Goal: Information Seeking & Learning: Learn about a topic

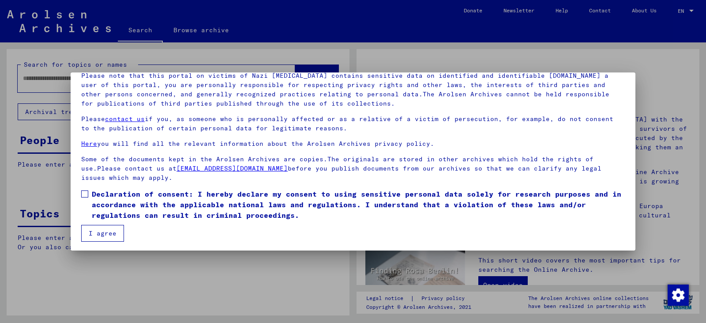
scroll to position [68, 0]
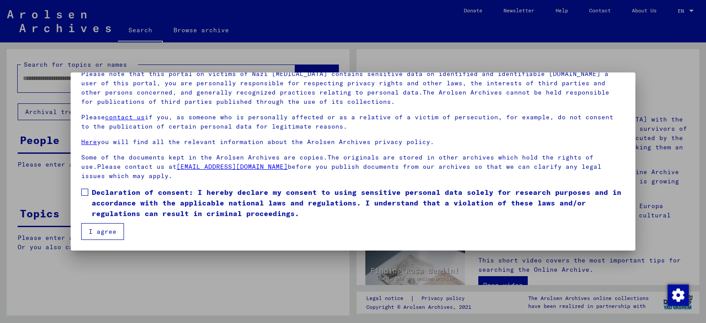
click at [86, 191] on span at bounding box center [84, 191] width 7 height 7
click at [100, 230] on button "I agree" at bounding box center [102, 231] width 43 height 17
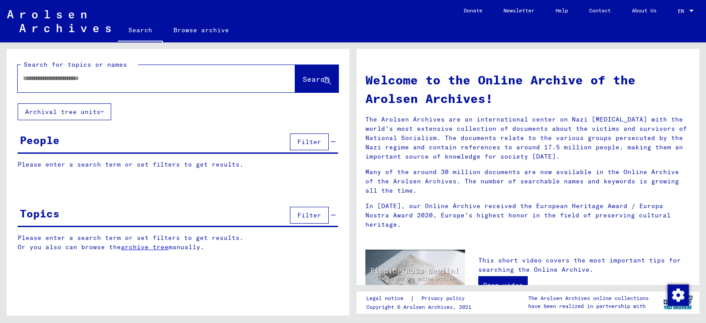
click at [43, 73] on div at bounding box center [143, 78] width 251 height 20
click at [31, 82] on input "text" at bounding box center [146, 78] width 246 height 9
type input "**********"
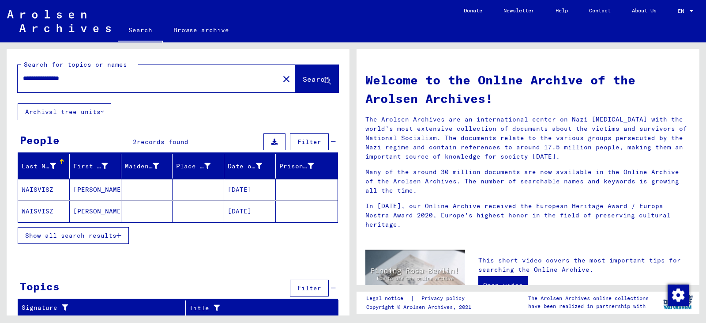
click at [43, 187] on mat-cell "WAISVISZ" at bounding box center [44, 189] width 52 height 21
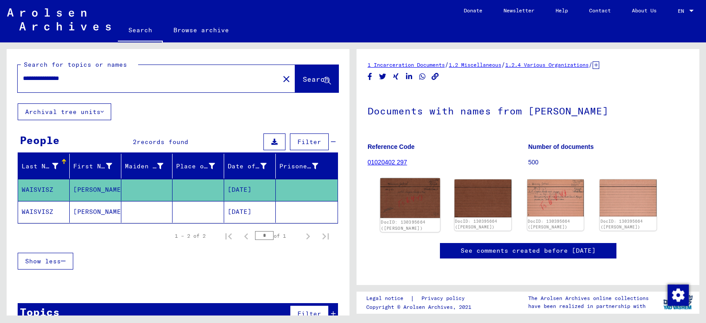
click at [386, 201] on img at bounding box center [410, 198] width 60 height 40
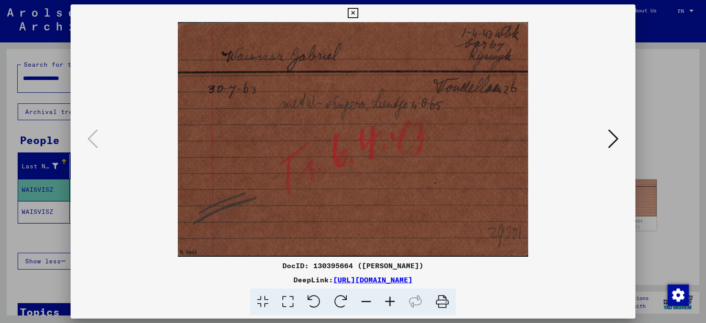
click at [612, 140] on icon at bounding box center [613, 138] width 11 height 21
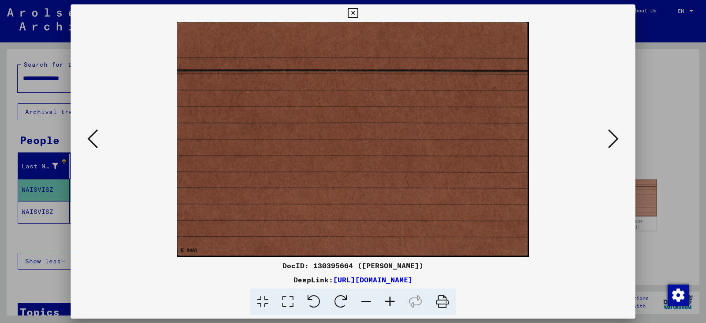
click at [612, 140] on icon at bounding box center [613, 138] width 11 height 21
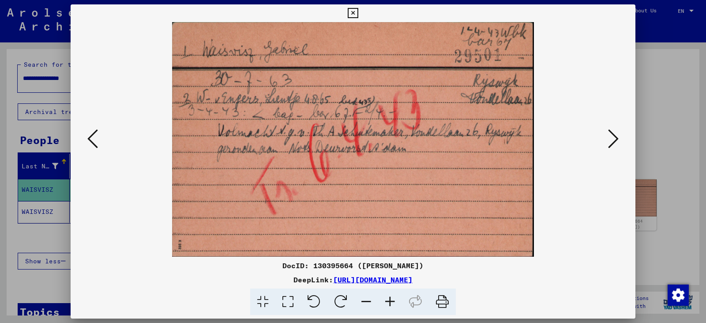
click at [615, 135] on icon at bounding box center [613, 138] width 11 height 21
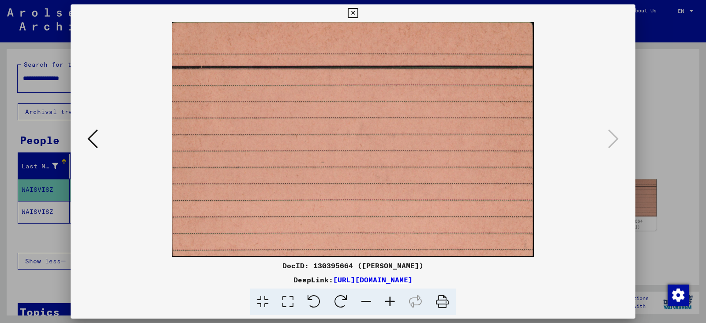
click at [88, 139] on icon at bounding box center [92, 138] width 11 height 21
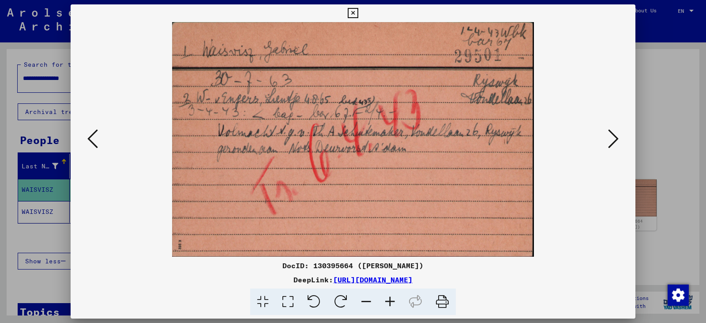
click at [92, 140] on icon at bounding box center [92, 138] width 11 height 21
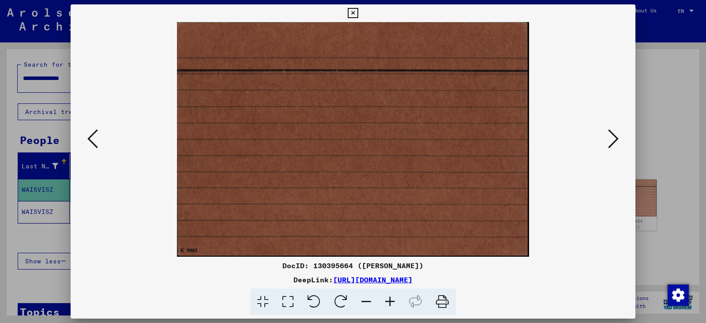
click at [93, 142] on icon at bounding box center [92, 138] width 11 height 21
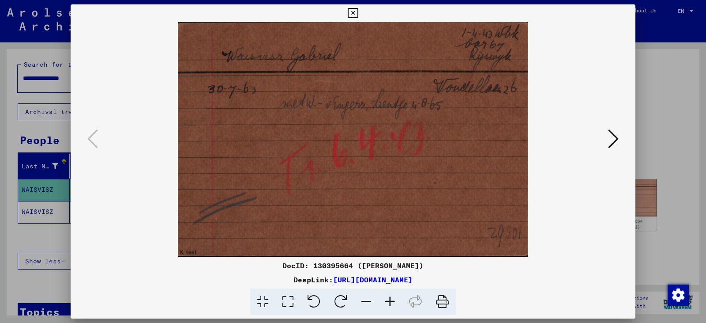
click at [619, 138] on button at bounding box center [613, 139] width 16 height 25
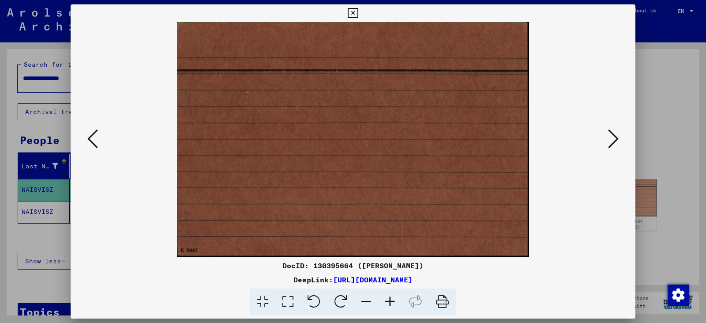
click at [613, 140] on icon at bounding box center [613, 138] width 11 height 21
